Goal: Task Accomplishment & Management: Manage account settings

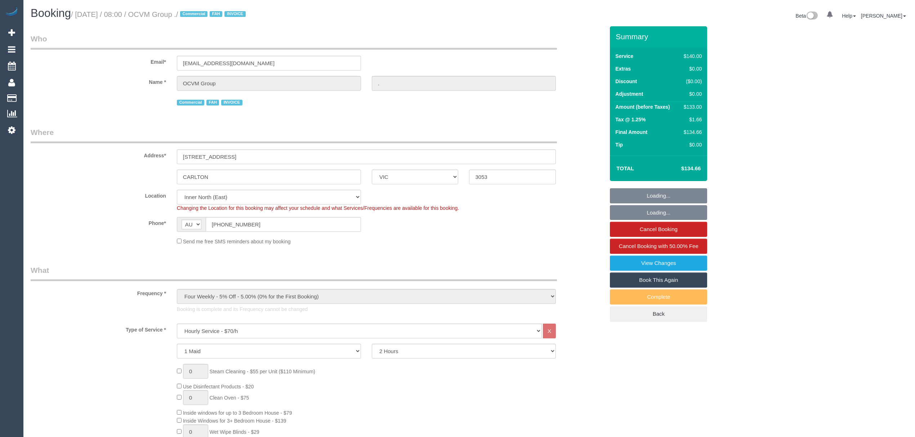
select select "VIC"
select select "number:28"
select select "object:875"
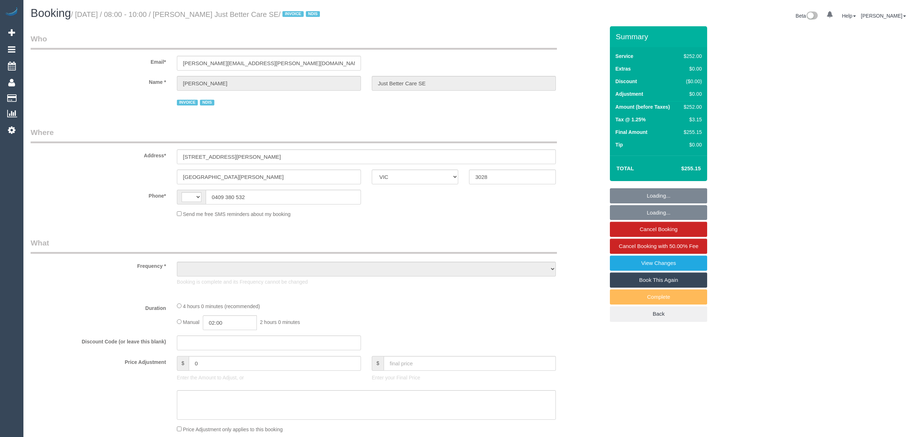
select select "VIC"
select select "string:AU"
select select "object:538"
select select "240"
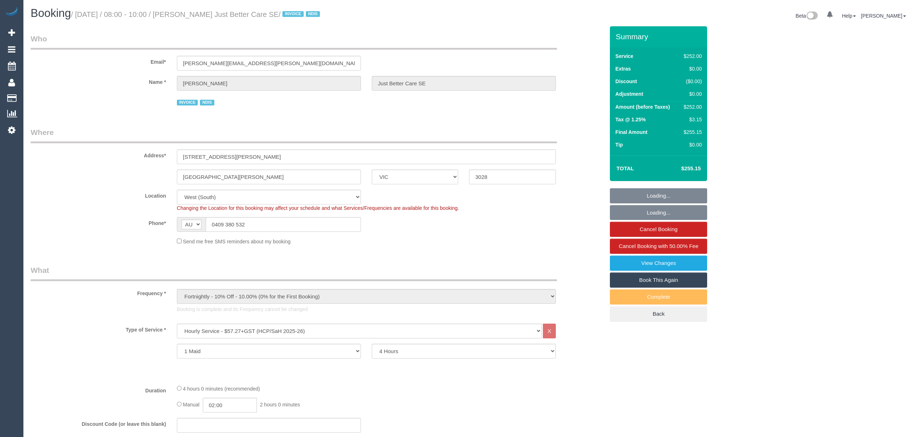
select select "number:28"
select select "number:14"
select select "number:19"
select select "number:22"
select select "number:35"
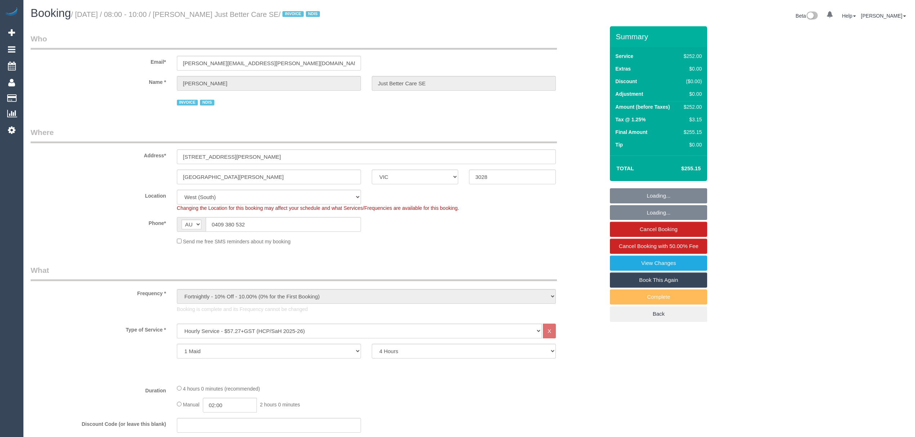
select select "object:1223"
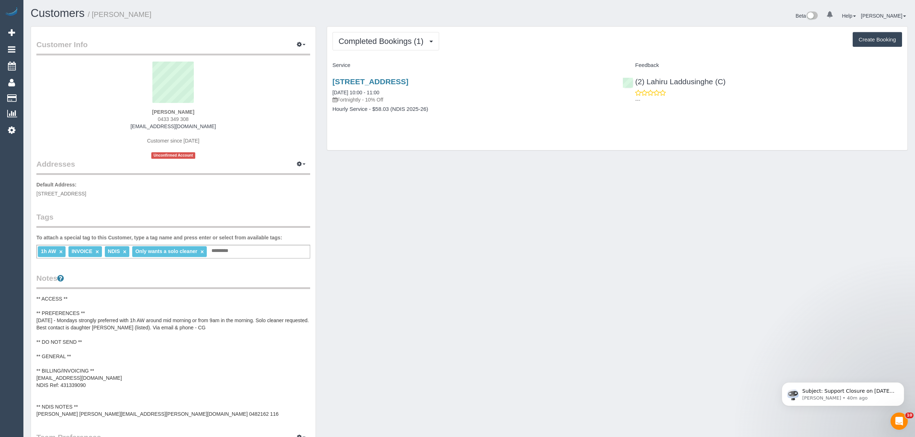
click at [144, 398] on pre "** ACCESS ** ** PREFERENCES ** 12/08/25 - Mondays strongly preferred with 1h AW…" at bounding box center [173, 356] width 274 height 123
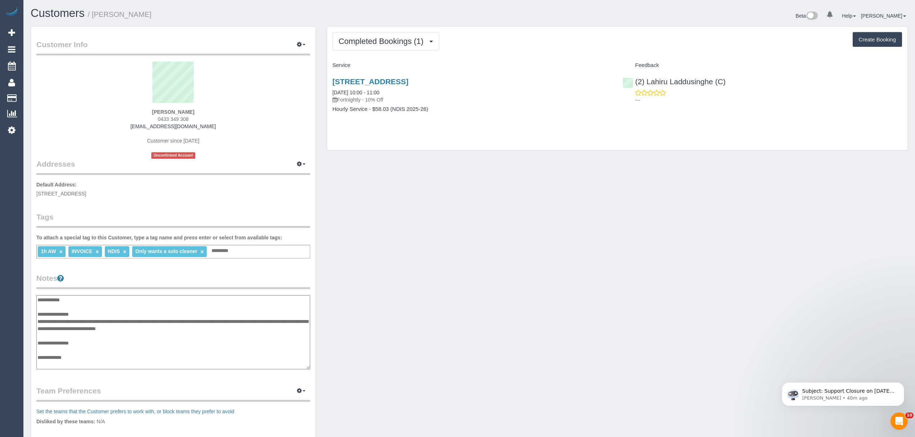
scroll to position [50, 0]
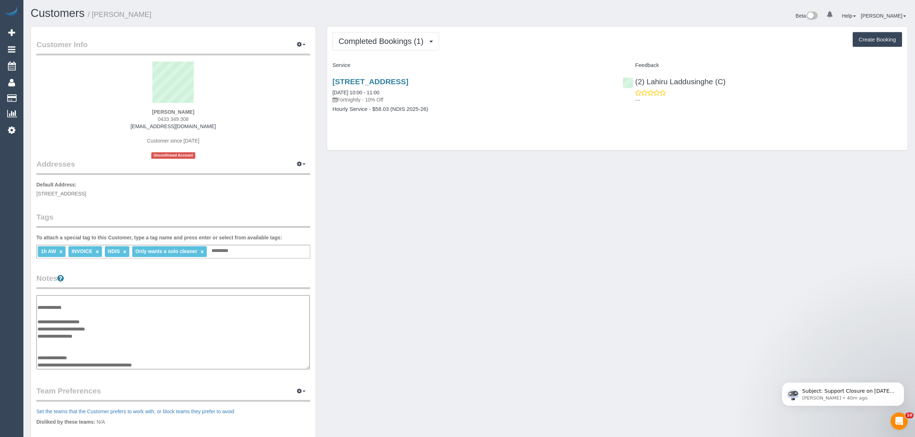
drag, startPoint x: 100, startPoint y: 329, endPoint x: 49, endPoint y: 328, distance: 50.8
click at [49, 328] on textarea "**********" at bounding box center [172, 332] width 273 height 75
click at [93, 329] on textarea "**********" at bounding box center [172, 332] width 273 height 75
drag, startPoint x: 104, startPoint y: 329, endPoint x: 37, endPoint y: 327, distance: 67.0
click at [37, 327] on textarea "**********" at bounding box center [172, 332] width 273 height 75
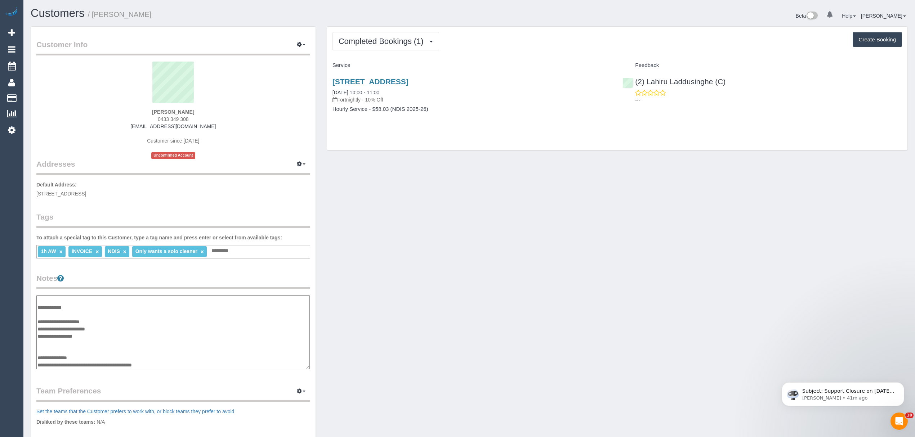
click at [81, 339] on textarea "**********" at bounding box center [172, 332] width 273 height 75
drag, startPoint x: 97, startPoint y: 335, endPoint x: 39, endPoint y: 334, distance: 57.3
click at [39, 334] on textarea "**********" at bounding box center [172, 332] width 273 height 75
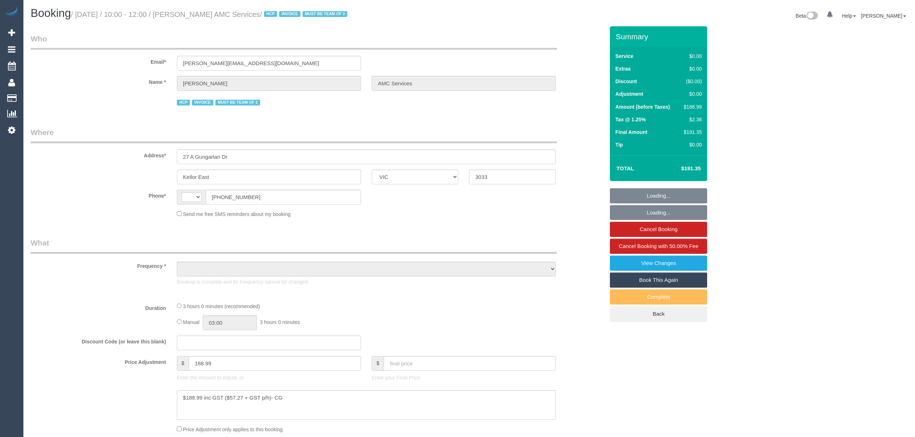
select select "VIC"
select select "string:AU"
select select "object:538"
select select "180"
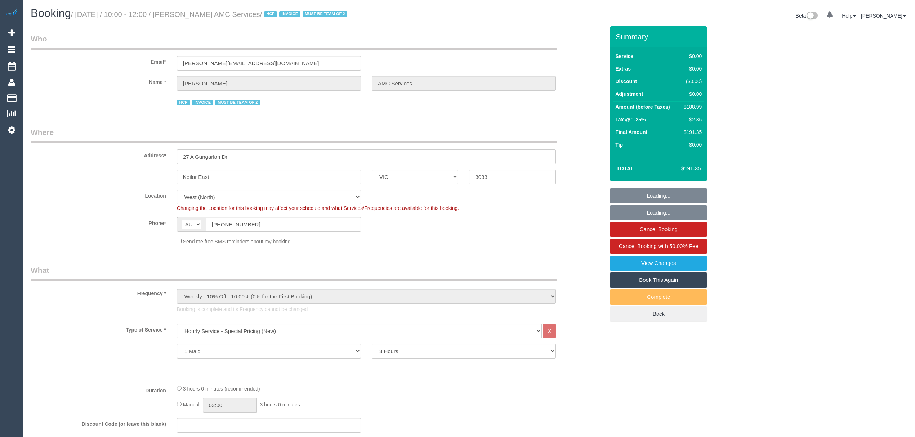
select select "number:28"
select select "number:14"
select select "number:19"
select select "number:24"
select select "object:1377"
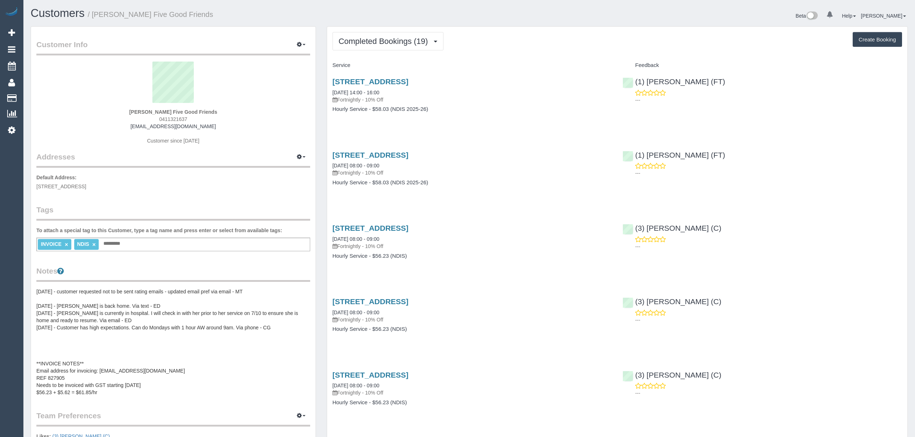
click at [124, 385] on pre "[DATE] - customer requested not to be sent rating emails - updated email pref v…" at bounding box center [173, 342] width 274 height 108
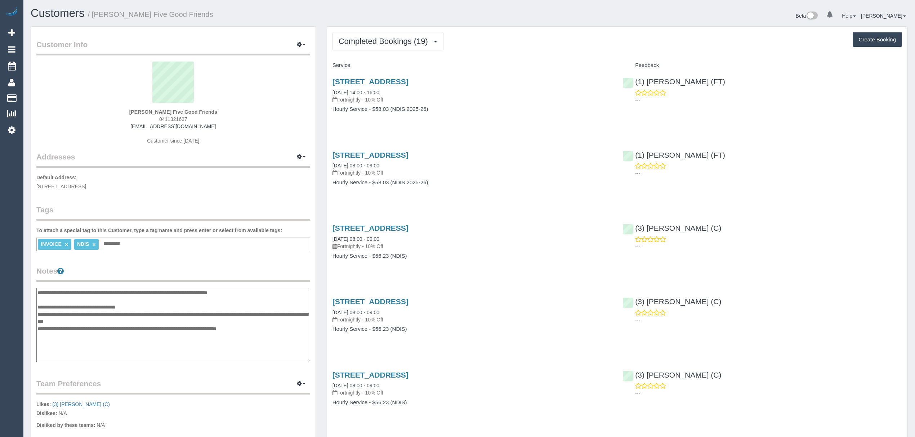
scroll to position [36, 0]
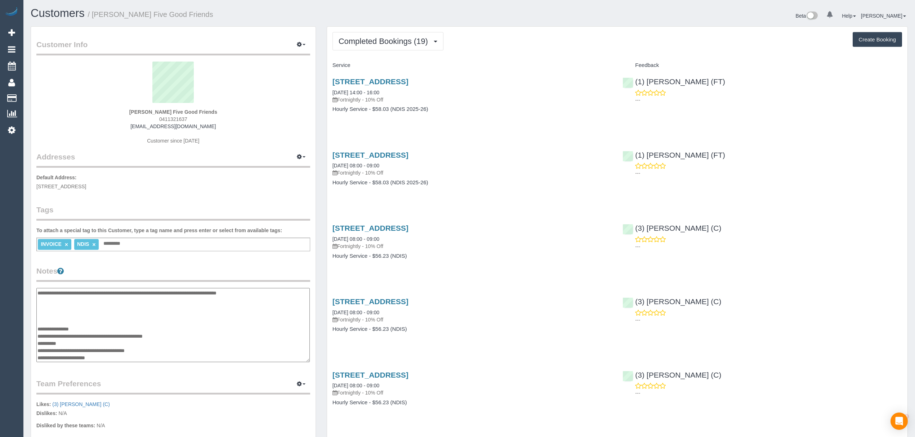
drag, startPoint x: 77, startPoint y: 342, endPoint x: 35, endPoint y: 342, distance: 41.8
click at [39, 342] on textarea "**********" at bounding box center [172, 325] width 273 height 75
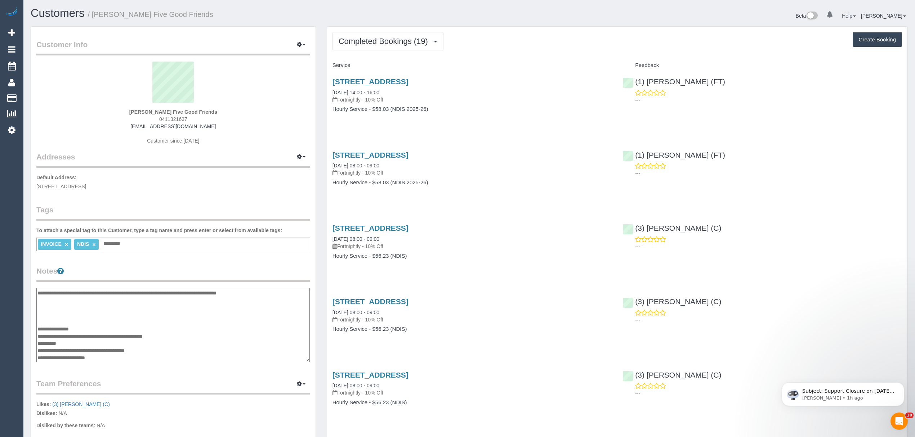
scroll to position [0, 0]
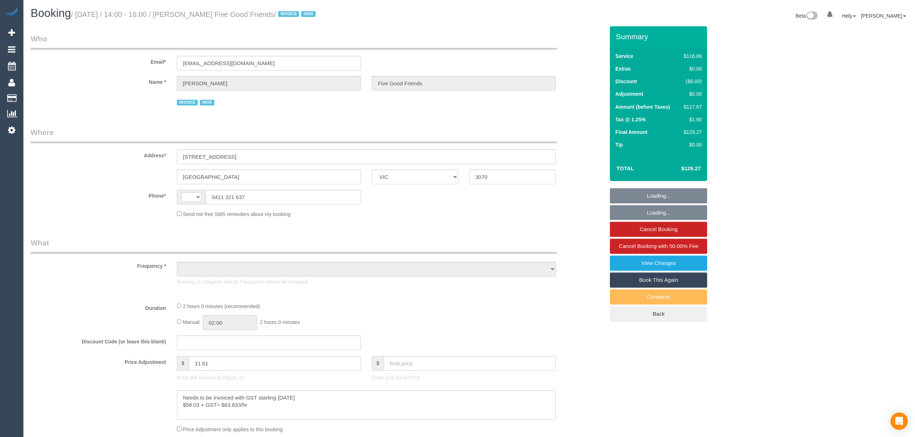
select select "VIC"
select select "string:AU"
select select "object:557"
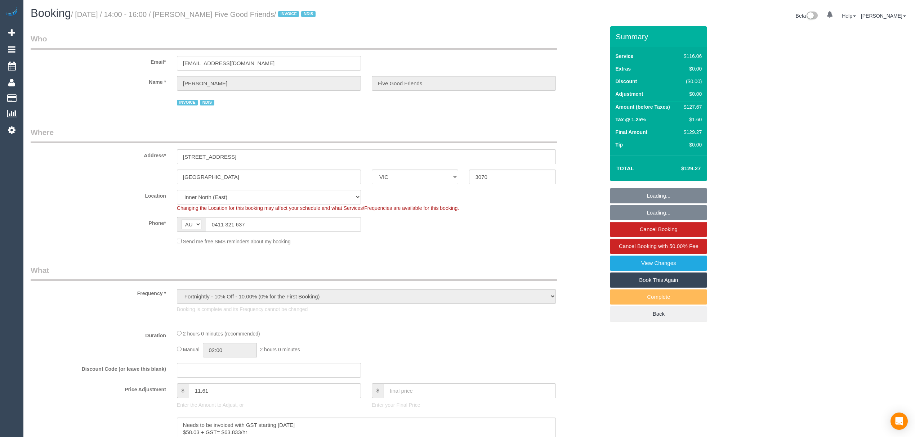
select select "number:28"
select select "number:14"
select select "number:19"
select select "number:25"
select select "number:35"
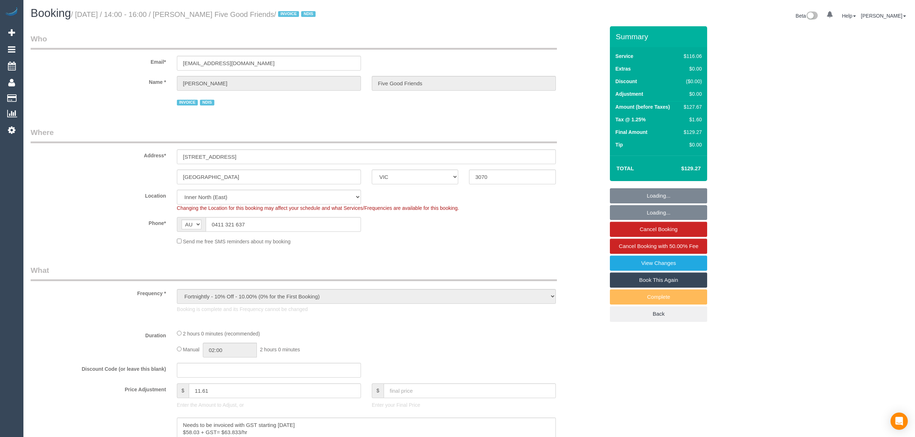
select select "number:12"
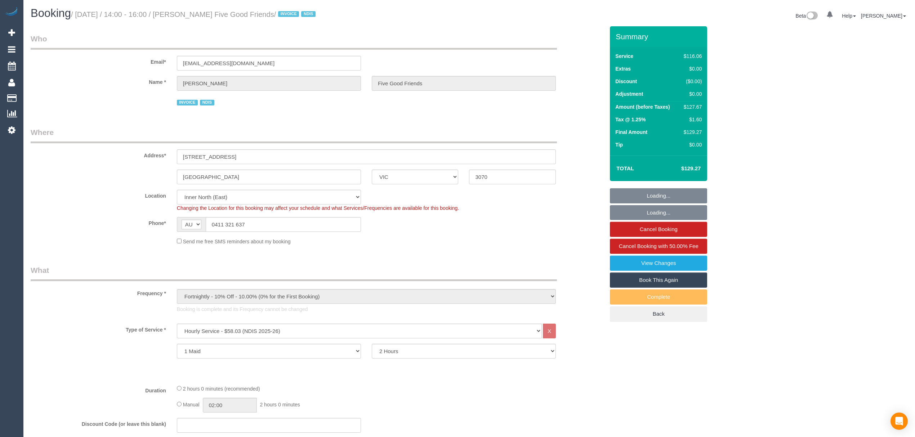
select select "object:1581"
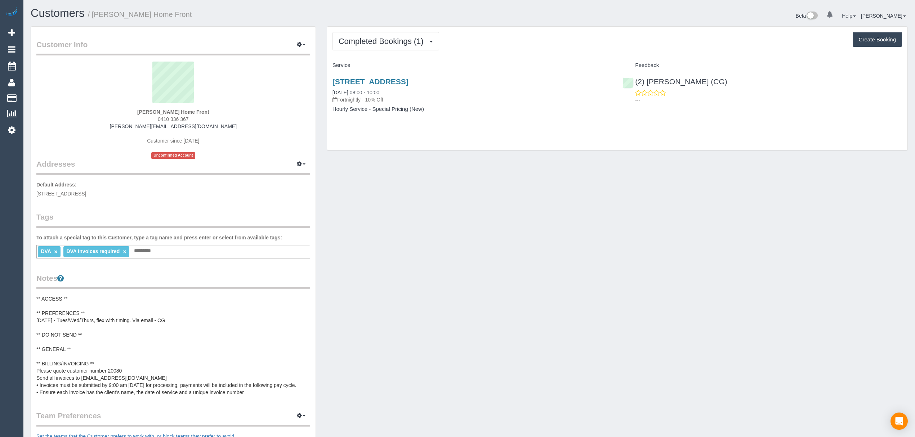
click at [127, 372] on pre "** ACCESS ** ** PREFERENCES ** [DATE] - Tues/Wed/Thurs, flex with timing. Via e…" at bounding box center [173, 345] width 274 height 101
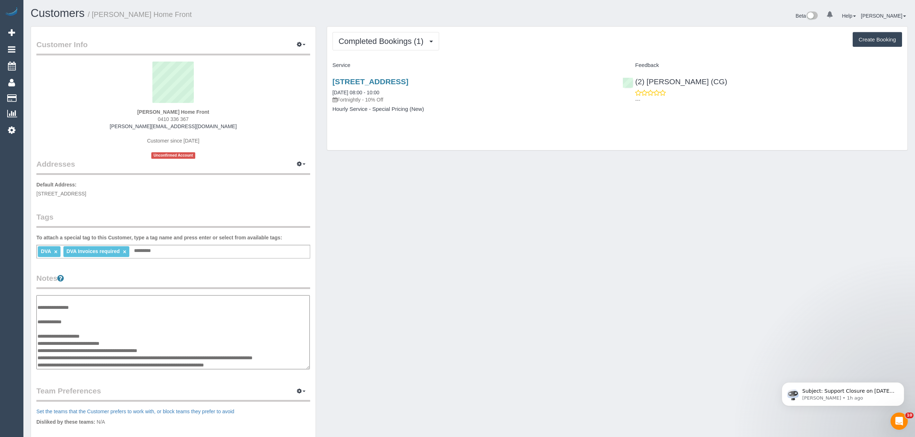
drag, startPoint x: 128, startPoint y: 334, endPoint x: 68, endPoint y: 336, distance: 59.5
click at [68, 335] on textarea "**********" at bounding box center [172, 332] width 273 height 75
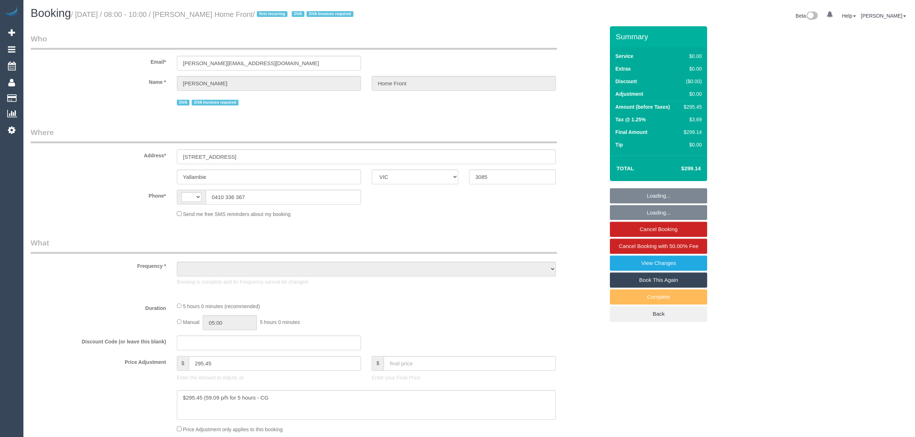
select select "VIC"
select select "string:AU"
select select "object:431"
select select "300"
select select "number:28"
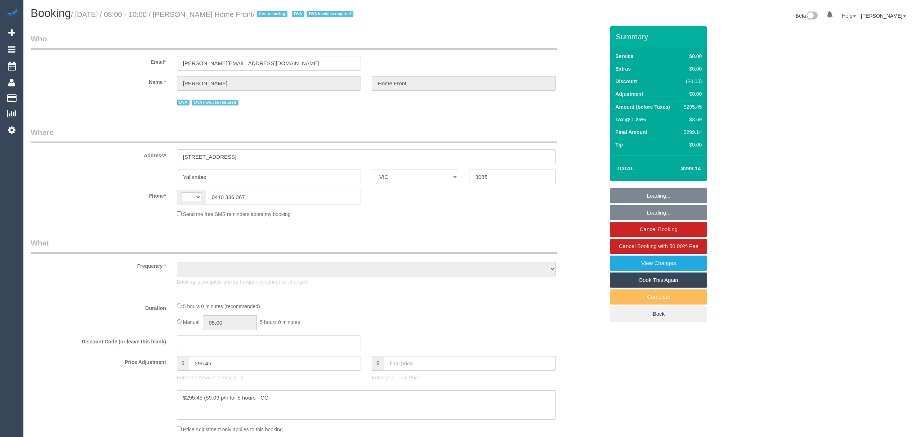
select select "number:14"
select select "number:19"
select select "number:36"
select select "number:35"
select select "number:13"
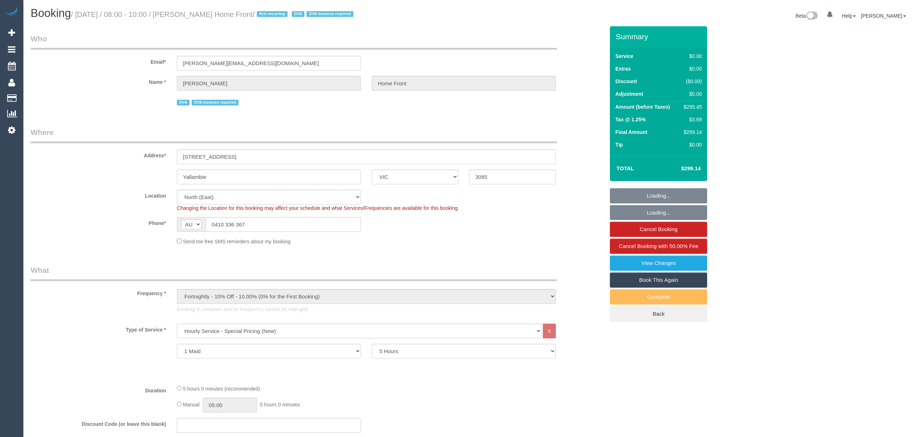
select select "object:1447"
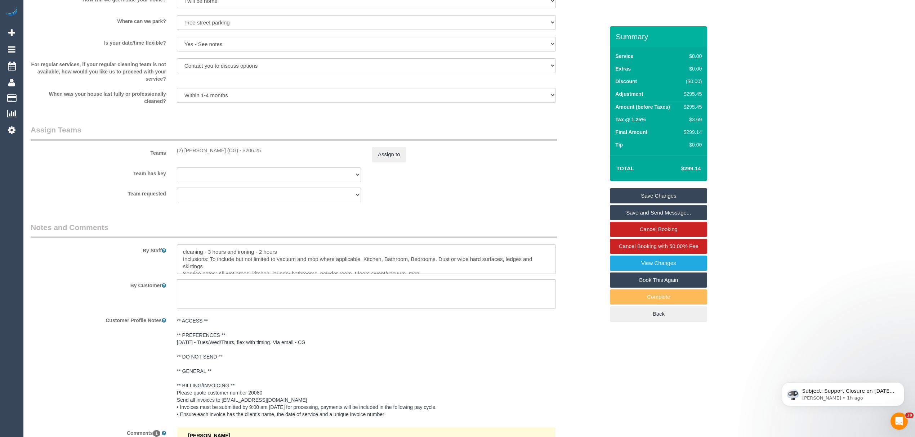
scroll to position [836, 0]
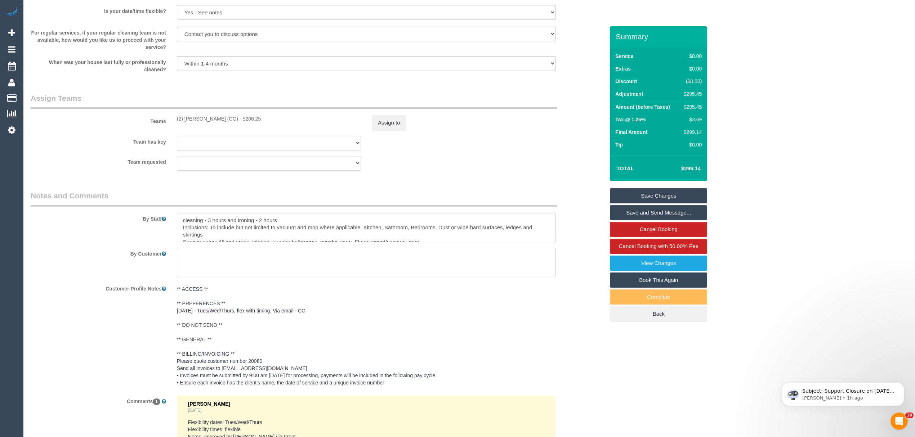
click at [296, 357] on pre "** ACCESS ** ** PREFERENCES ** [DATE] - Tues/Wed/Thurs, flex with timing. Via e…" at bounding box center [366, 336] width 379 height 101
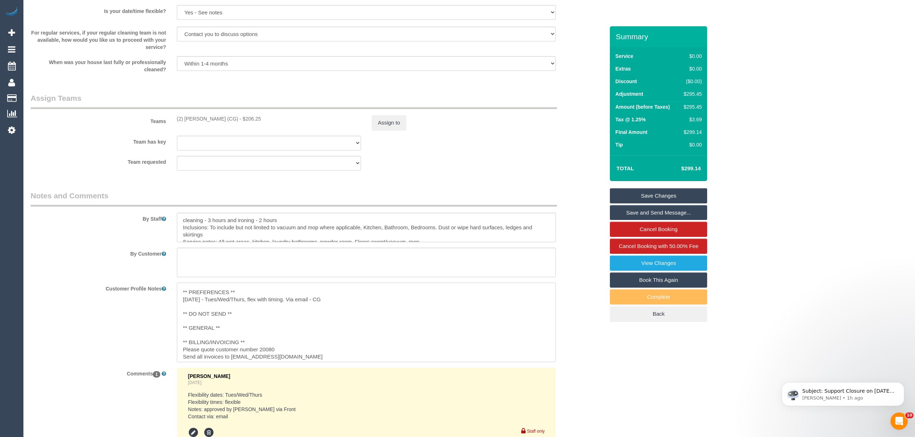
scroll to position [28, 0]
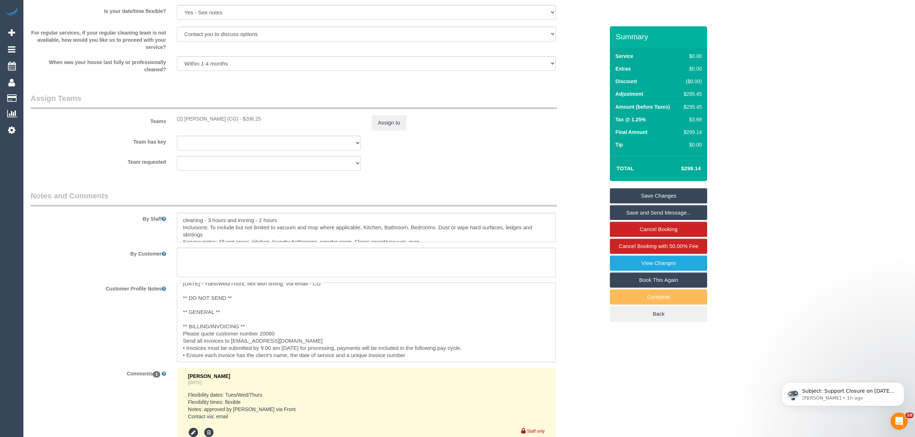
drag, startPoint x: 340, startPoint y: 340, endPoint x: 231, endPoint y: 343, distance: 109.6
click at [231, 343] on textarea "** ACCESS ** ** PREFERENCES ** [DATE] - Tues/Wed/Thurs, flex with timing. Via e…" at bounding box center [366, 323] width 379 height 80
